Goal: Transaction & Acquisition: Book appointment/travel/reservation

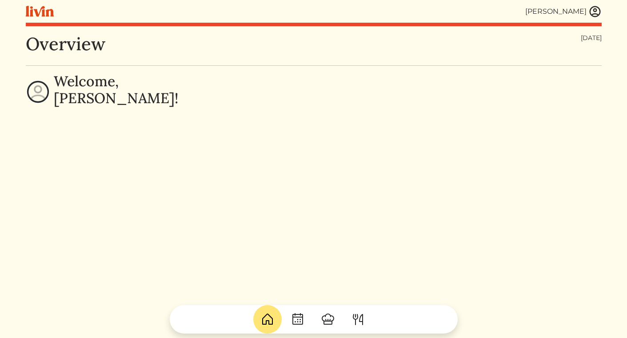
click at [595, 13] on img at bounding box center [594, 11] width 13 height 13
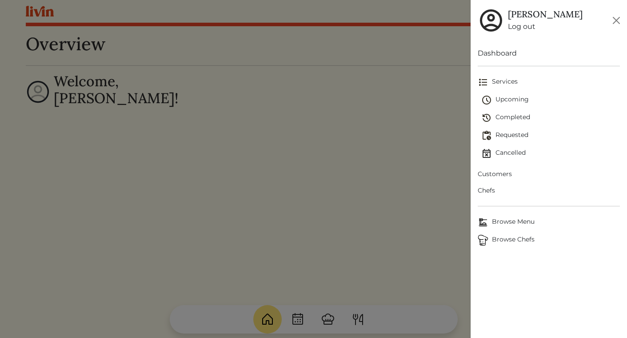
click at [518, 29] on link "Log out" at bounding box center [545, 26] width 75 height 11
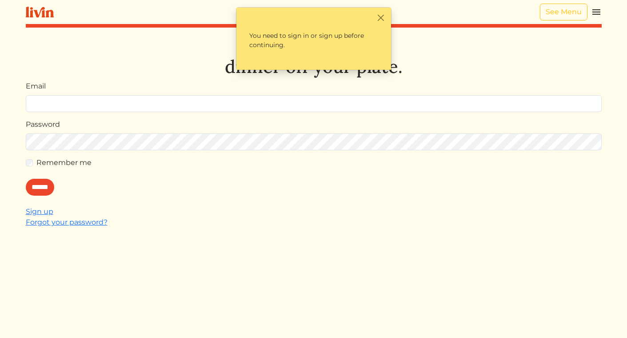
click at [598, 9] on img at bounding box center [596, 12] width 11 height 11
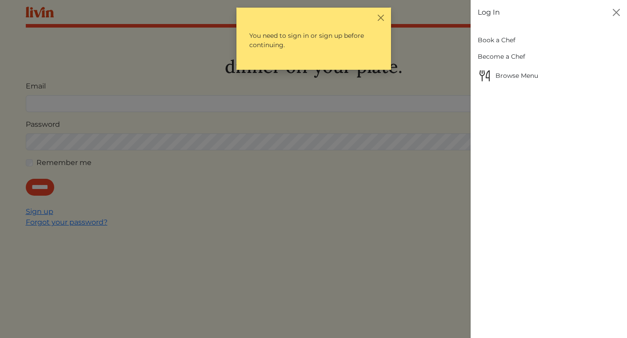
click at [497, 41] on link "Book a Chef" at bounding box center [549, 40] width 142 height 16
